Goal: Task Accomplishment & Management: Manage account settings

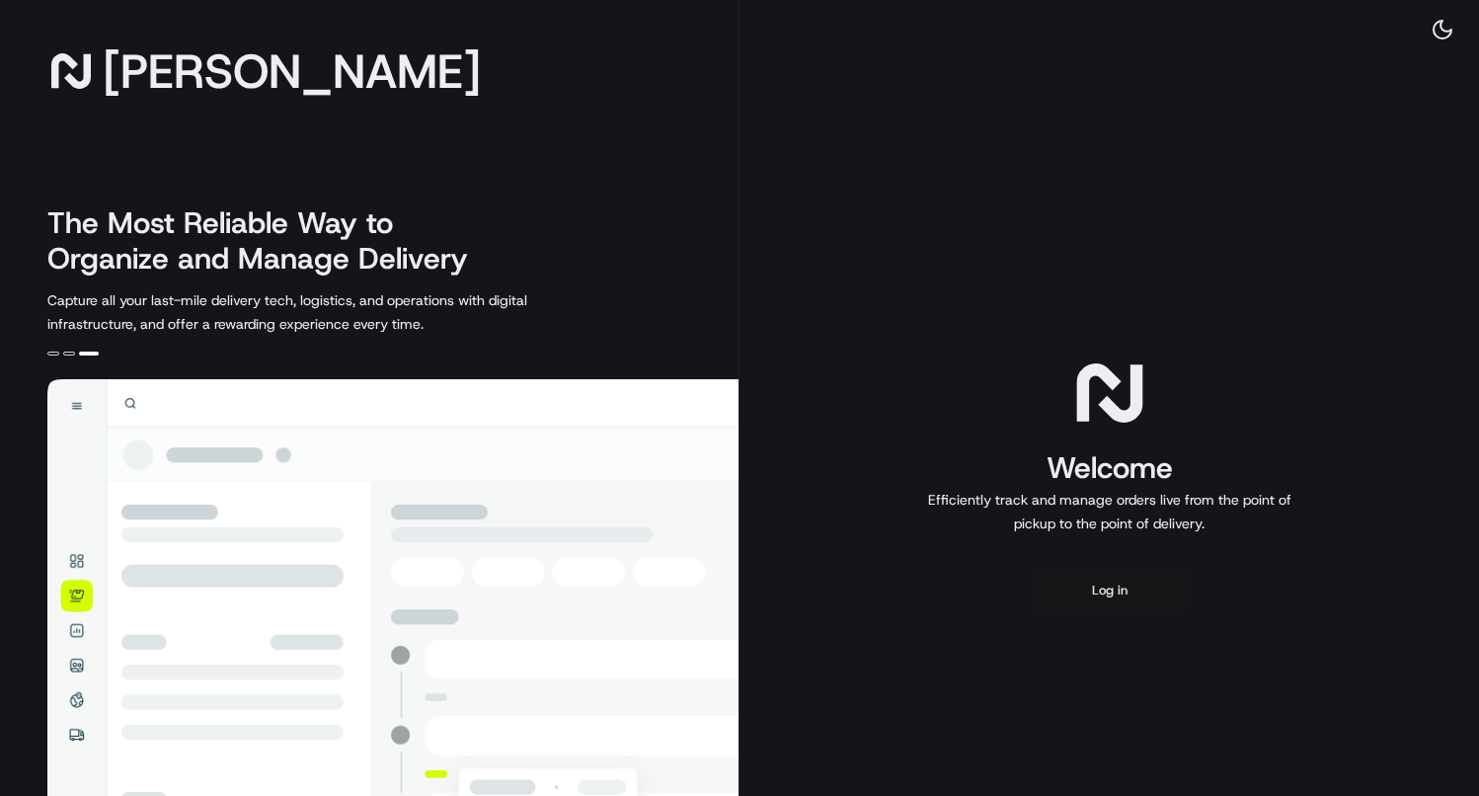
click at [1056, 585] on button "Log in" at bounding box center [1110, 590] width 158 height 47
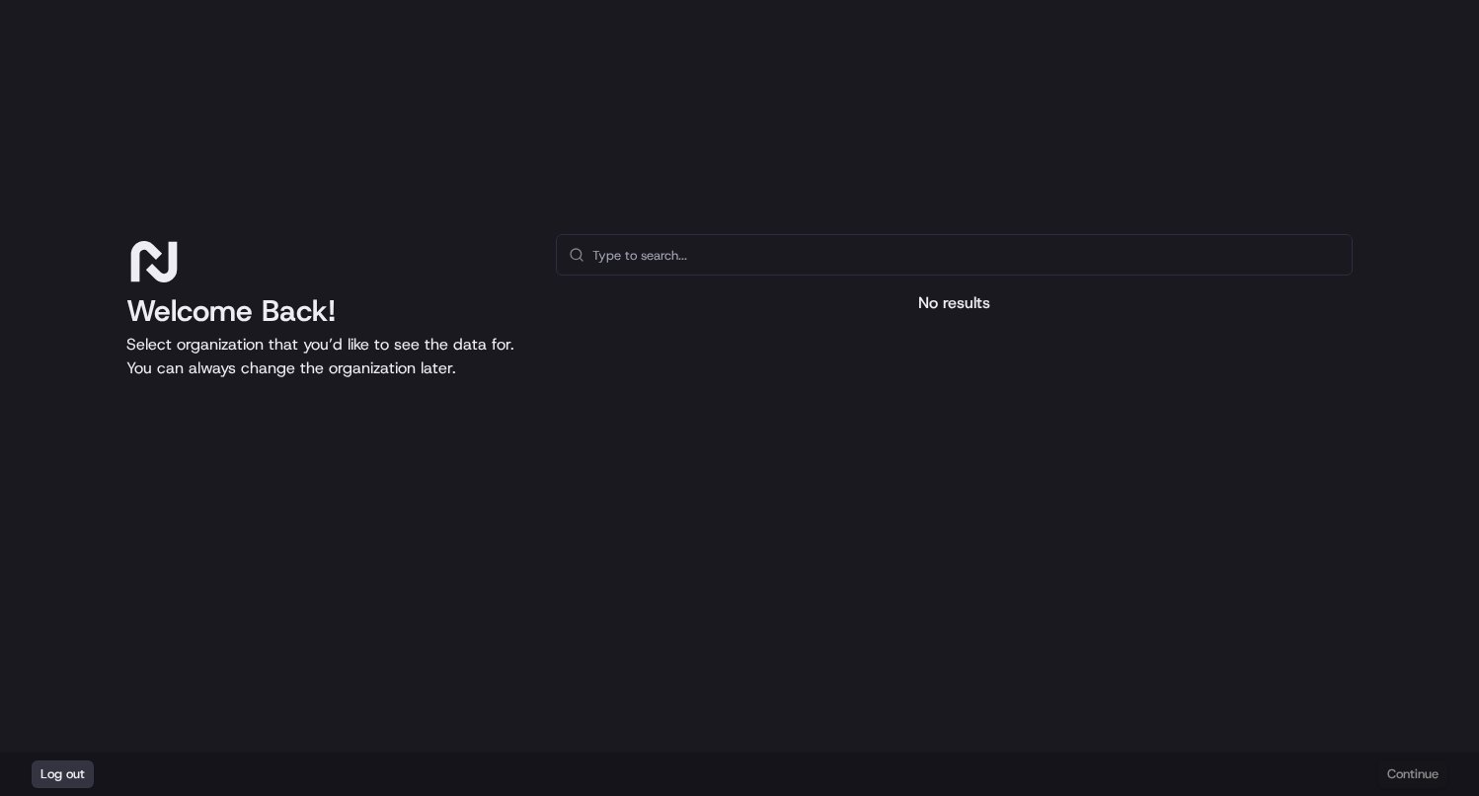
click at [50, 776] on button "Log out" at bounding box center [63, 774] width 62 height 28
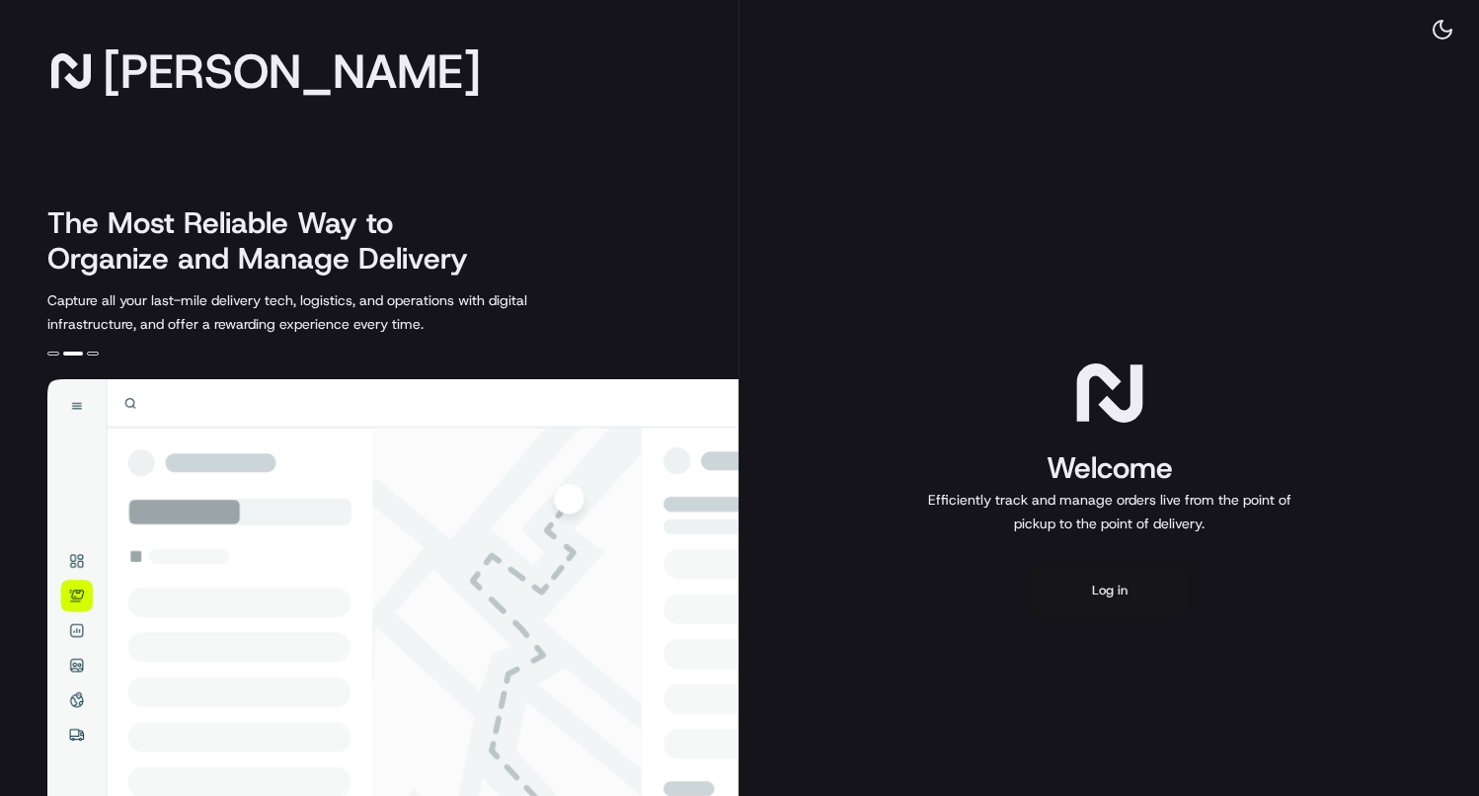
click at [1132, 603] on button "Log in" at bounding box center [1110, 590] width 158 height 47
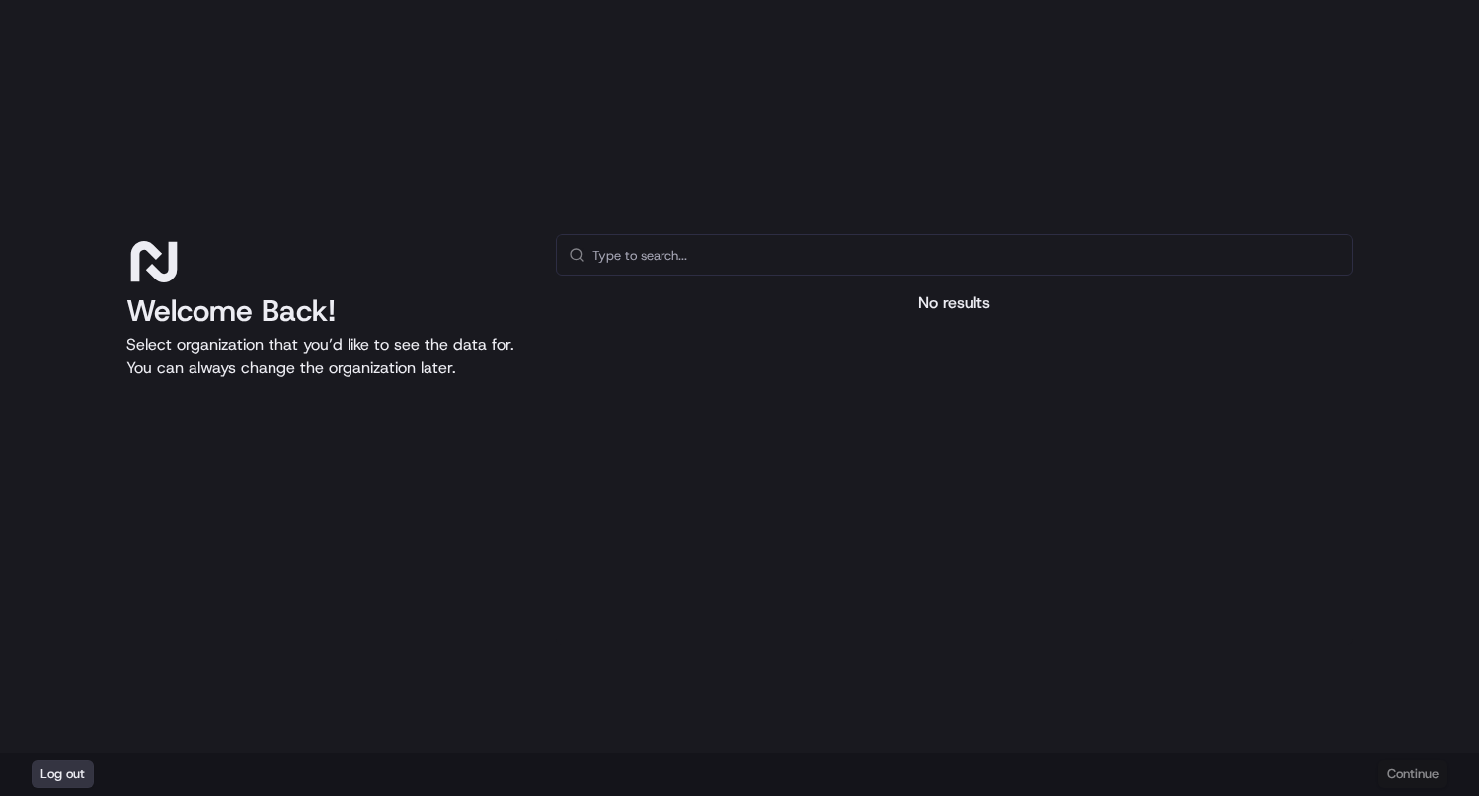
click at [63, 771] on button "Log out" at bounding box center [63, 774] width 62 height 28
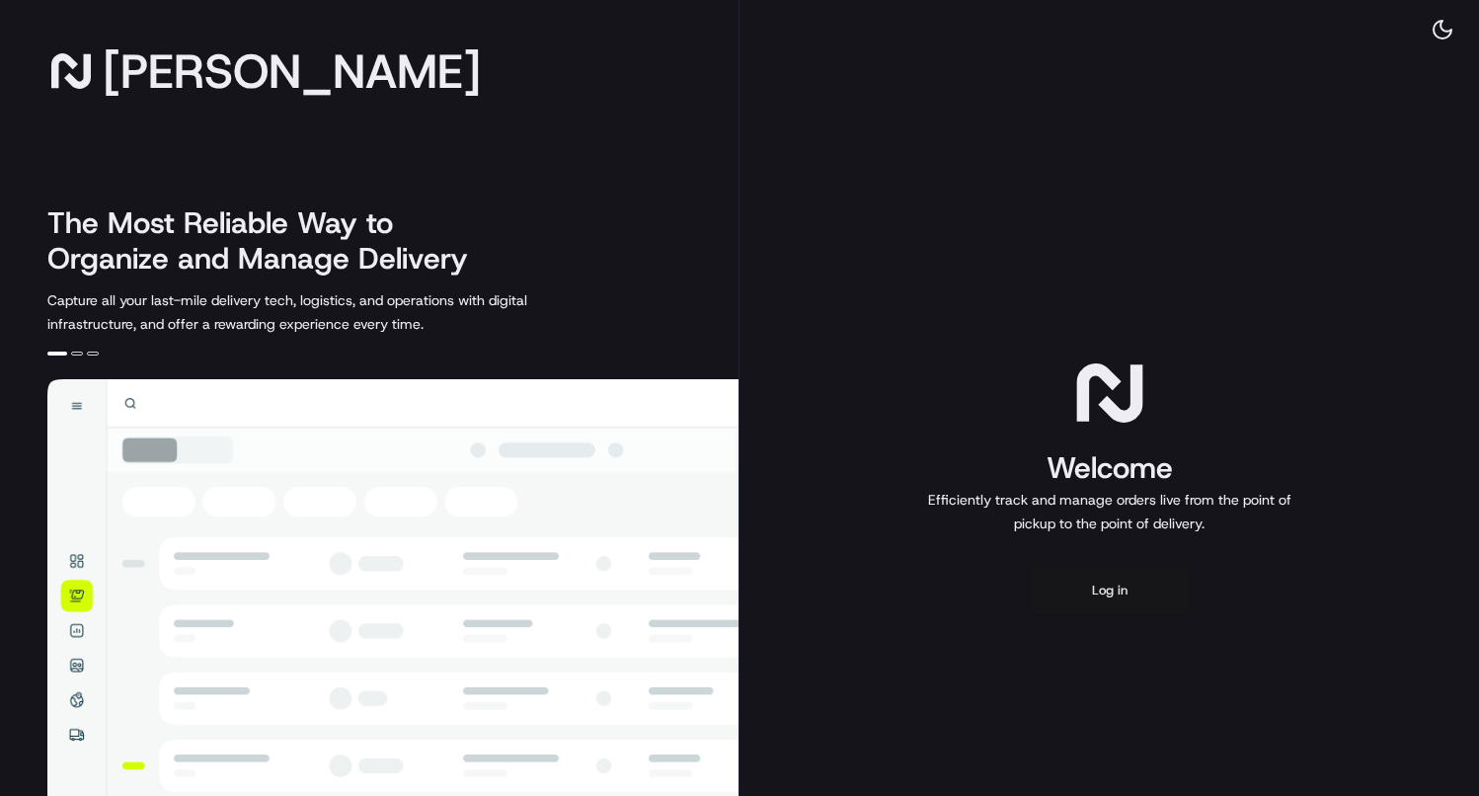
click at [1153, 604] on button "Log in" at bounding box center [1110, 590] width 158 height 47
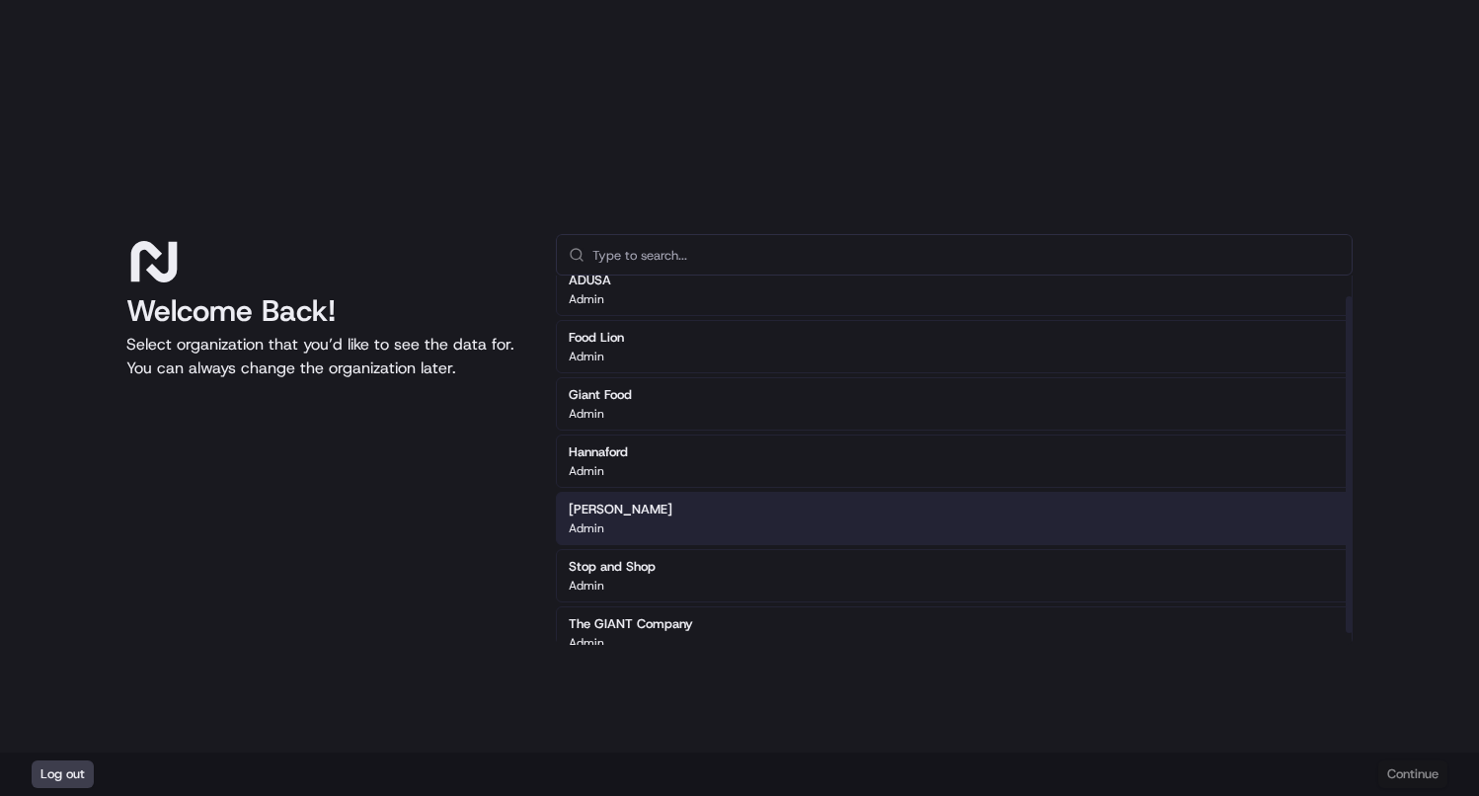
scroll to position [23, 0]
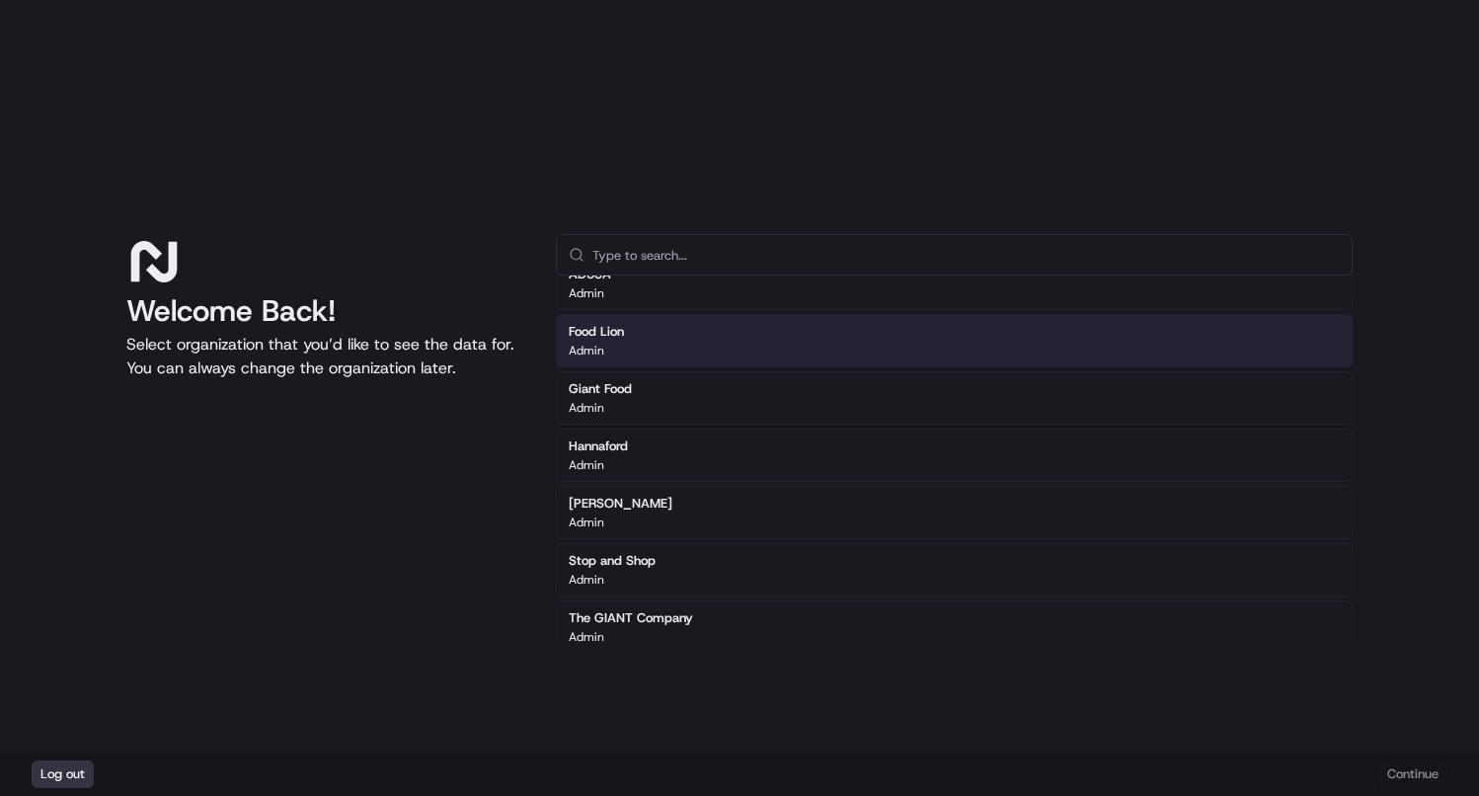
click at [63, 765] on button "Log out" at bounding box center [63, 774] width 62 height 28
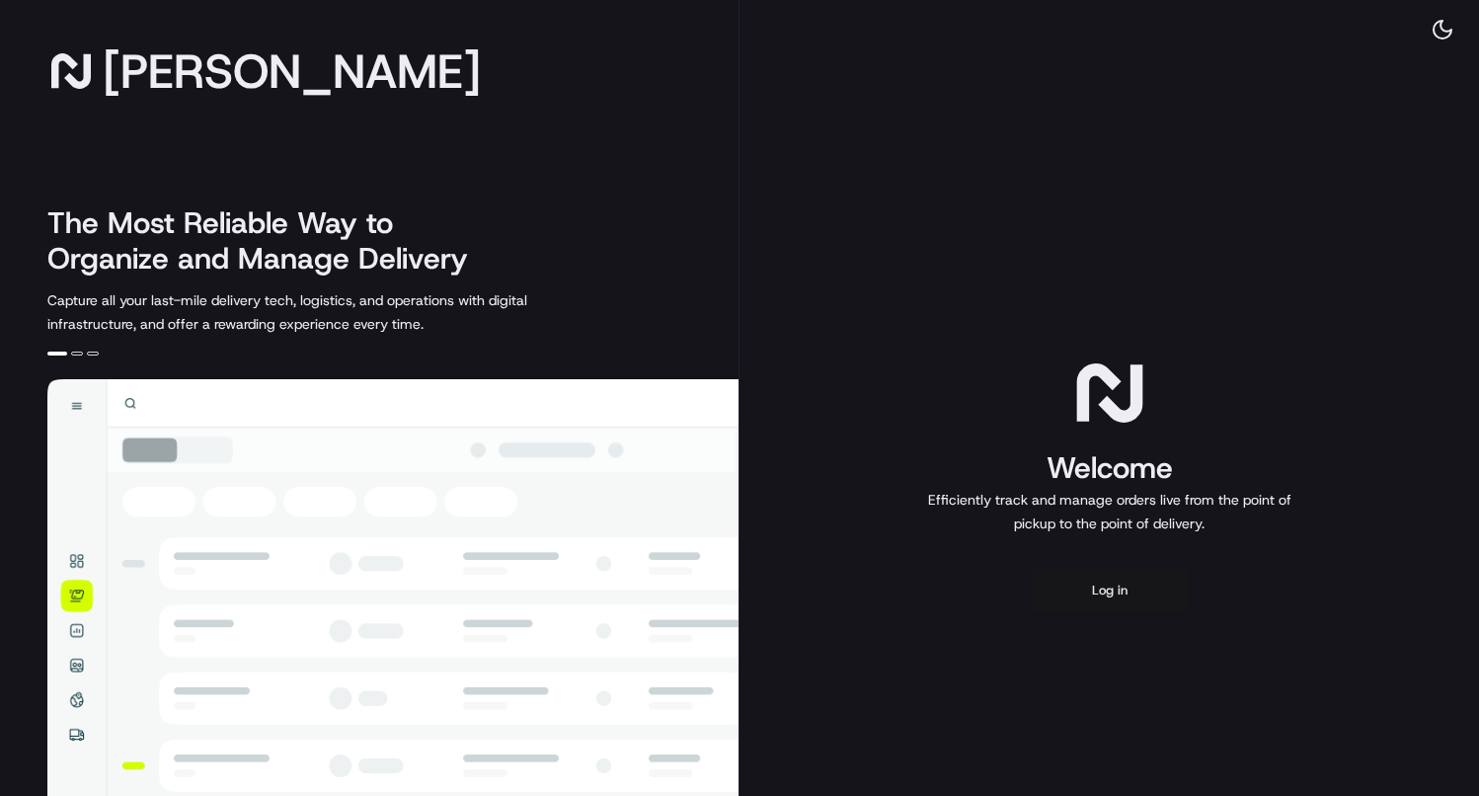
click at [1120, 585] on button "Log in" at bounding box center [1110, 590] width 158 height 47
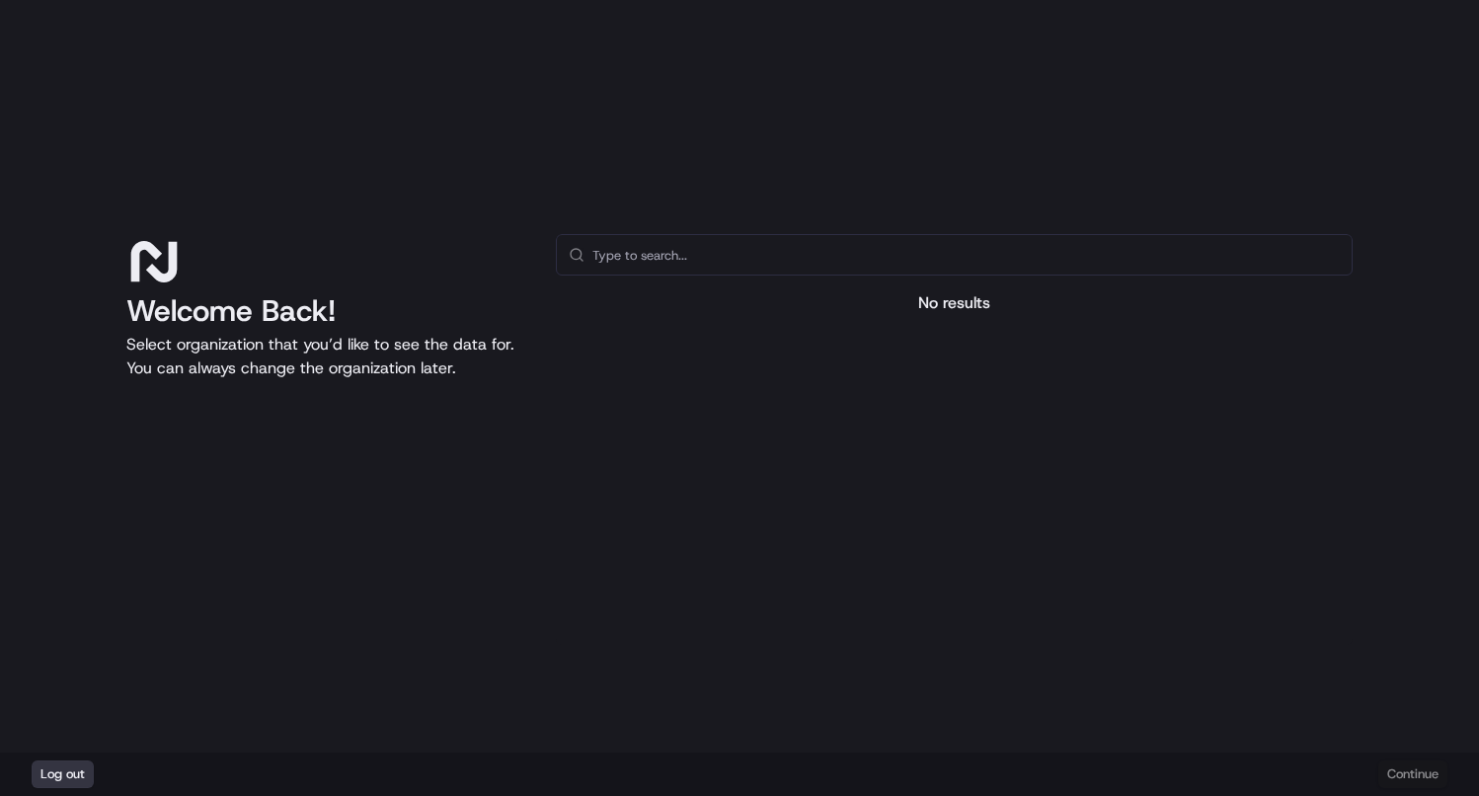
click at [82, 772] on button "Log out" at bounding box center [63, 774] width 62 height 28
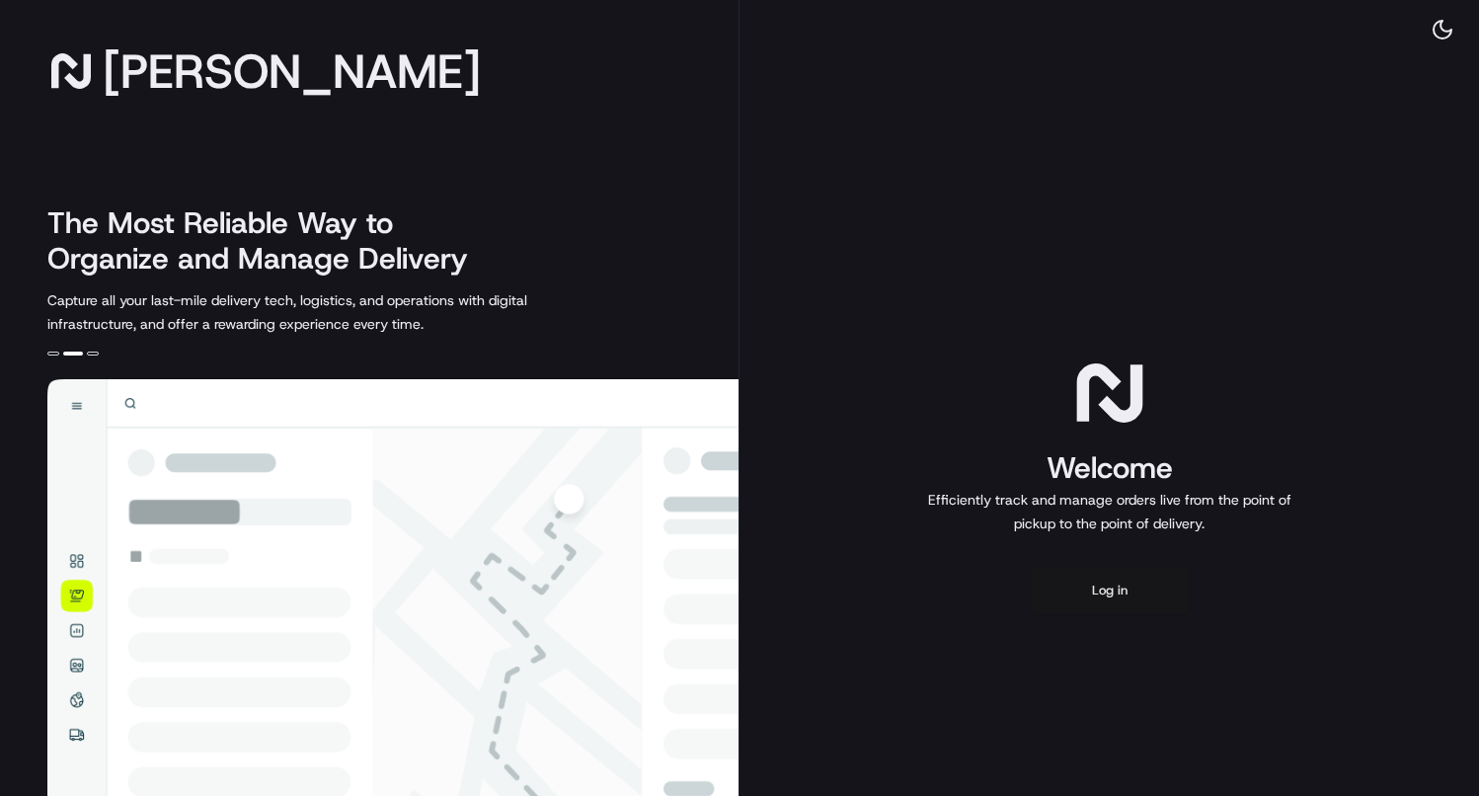
click at [1090, 585] on button "Log in" at bounding box center [1110, 590] width 158 height 47
